Goal: Task Accomplishment & Management: Use online tool/utility

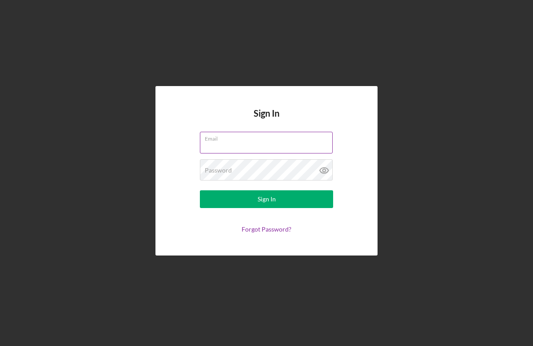
click at [254, 143] on input "Email" at bounding box center [266, 142] width 133 height 21
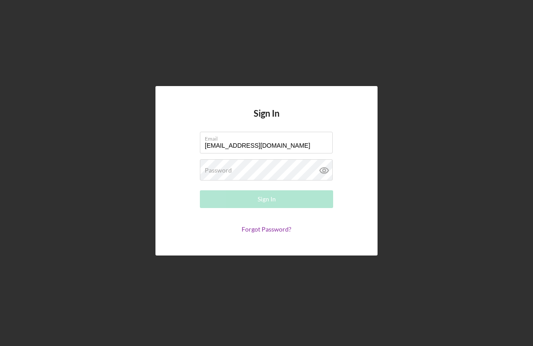
type input "[EMAIL_ADDRESS][DOMAIN_NAME]"
click at [182, 169] on form "Email [EMAIL_ADDRESS][DOMAIN_NAME] Password Required Sign In Forgot Password?" at bounding box center [267, 182] width 178 height 101
click at [230, 167] on label "Password" at bounding box center [218, 170] width 27 height 7
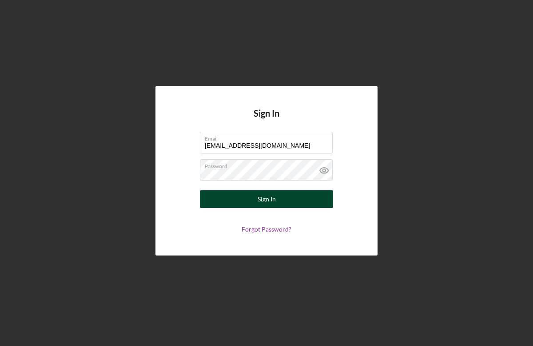
click at [267, 203] on div "Sign In" at bounding box center [267, 200] width 18 height 18
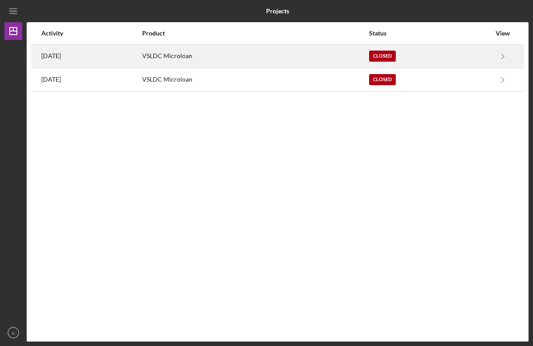
click at [315, 51] on div "VSLDC Microloan" at bounding box center [255, 56] width 226 height 22
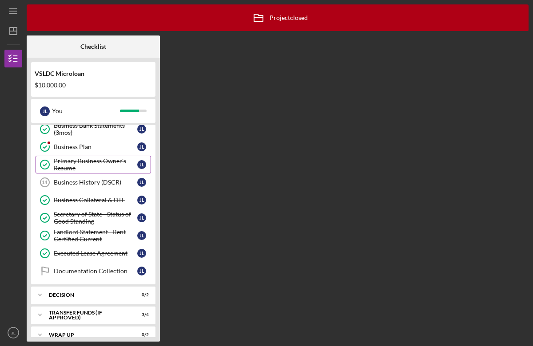
scroll to position [108, 0]
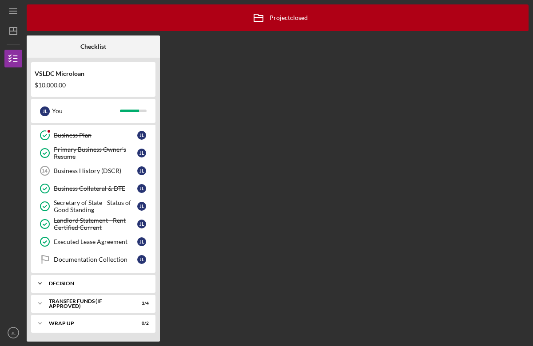
click at [100, 282] on div "Decision" at bounding box center [96, 283] width 95 height 5
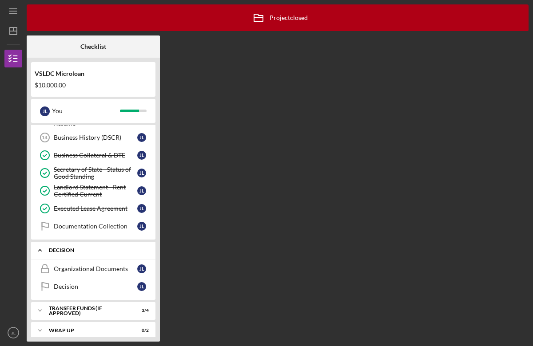
scroll to position [148, 0]
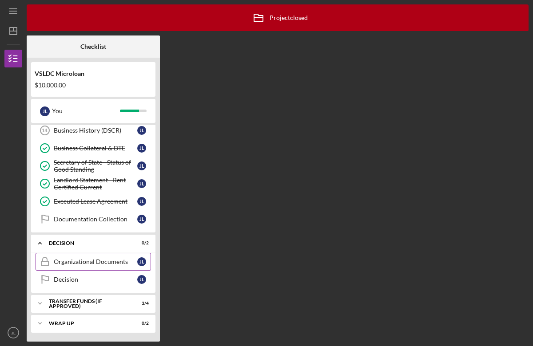
click at [104, 265] on div "Organizational Documents" at bounding box center [95, 261] width 83 height 7
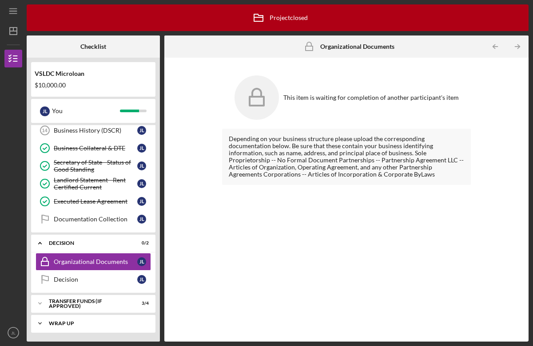
click at [92, 323] on div "Wrap Up" at bounding box center [96, 323] width 95 height 5
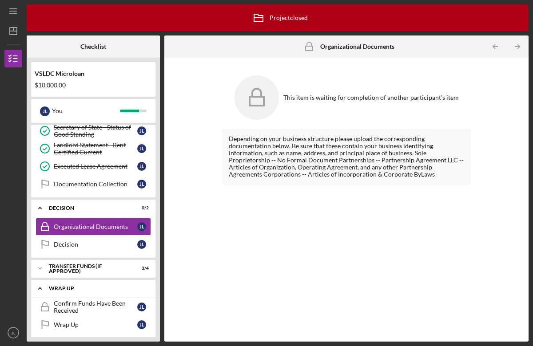
scroll to position [189, 0]
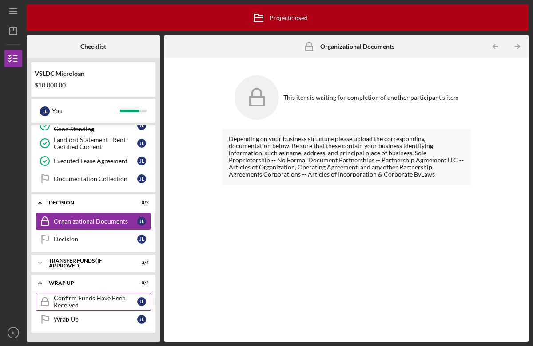
click at [96, 304] on div "Confirm Funds Have Been Received" at bounding box center [95, 302] width 83 height 14
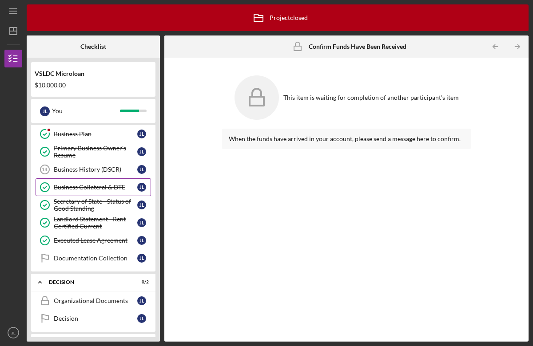
scroll to position [127, 0]
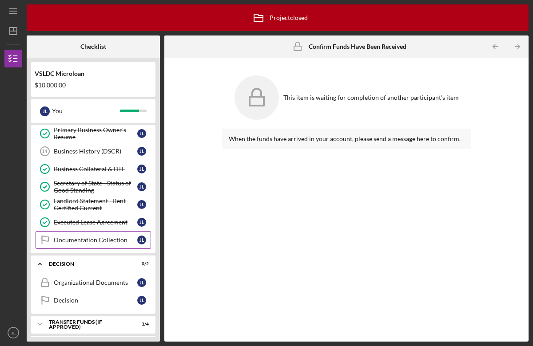
click at [95, 240] on div "Documentation Collection" at bounding box center [95, 240] width 83 height 7
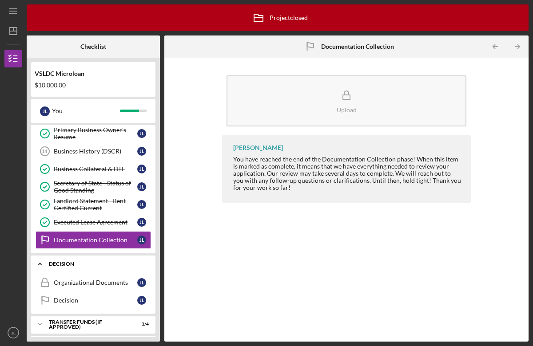
click at [87, 266] on div "Decision" at bounding box center [96, 264] width 95 height 5
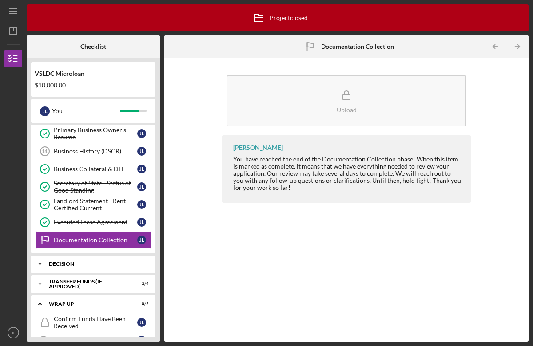
click at [87, 261] on div "Icon/Expander Decision 0 / 2" at bounding box center [93, 264] width 124 height 18
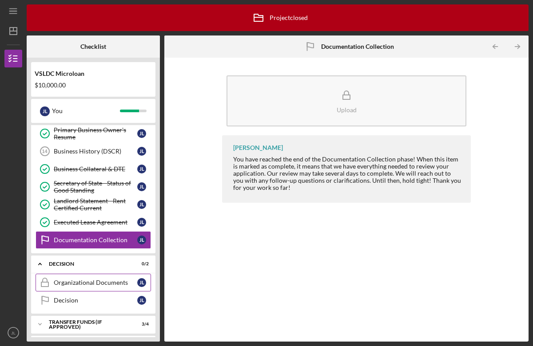
click at [84, 286] on div "Organizational Documents" at bounding box center [95, 282] width 83 height 7
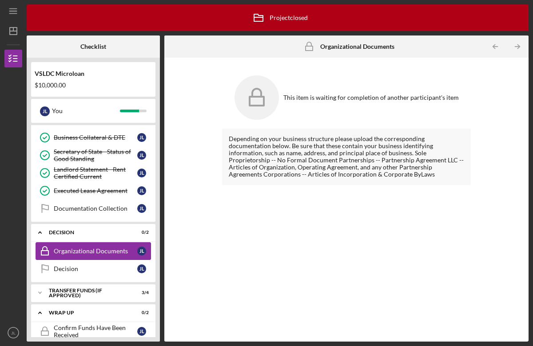
scroll to position [162, 0]
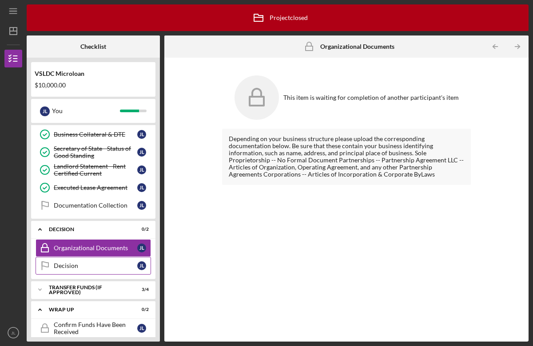
click at [85, 263] on div "Decision" at bounding box center [95, 265] width 83 height 7
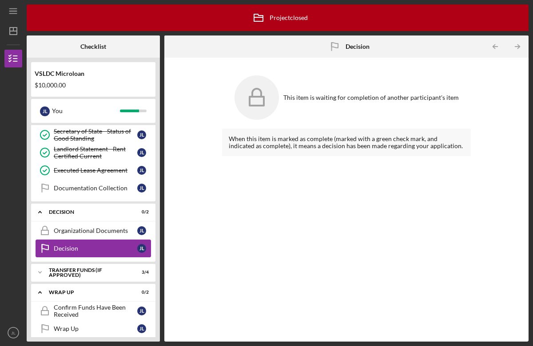
scroll to position [182, 0]
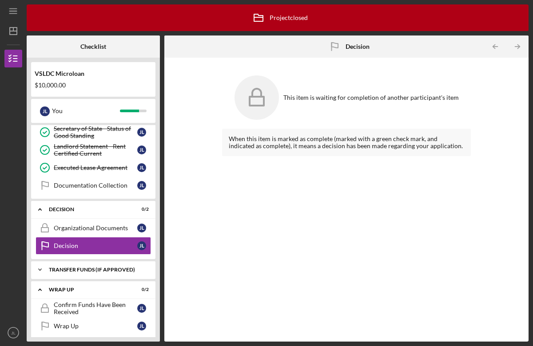
click at [84, 267] on div "Transfer Funds (If Approved)" at bounding box center [96, 269] width 95 height 5
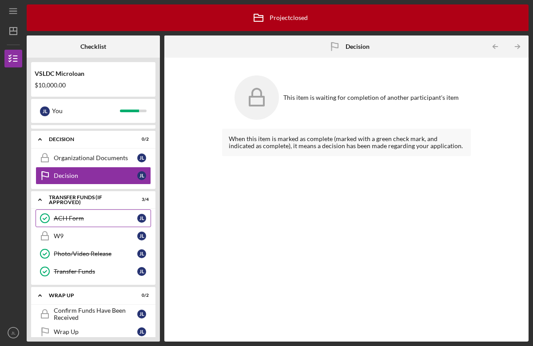
scroll to position [265, 0]
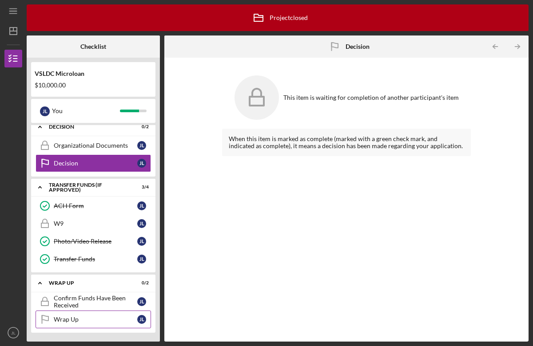
click at [91, 320] on div "Wrap Up" at bounding box center [95, 319] width 83 height 7
